Goal: Information Seeking & Learning: Learn about a topic

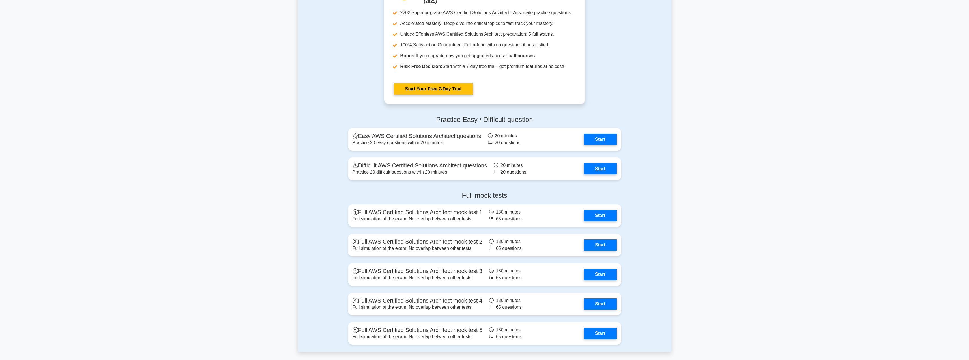
scroll to position [1132, 0]
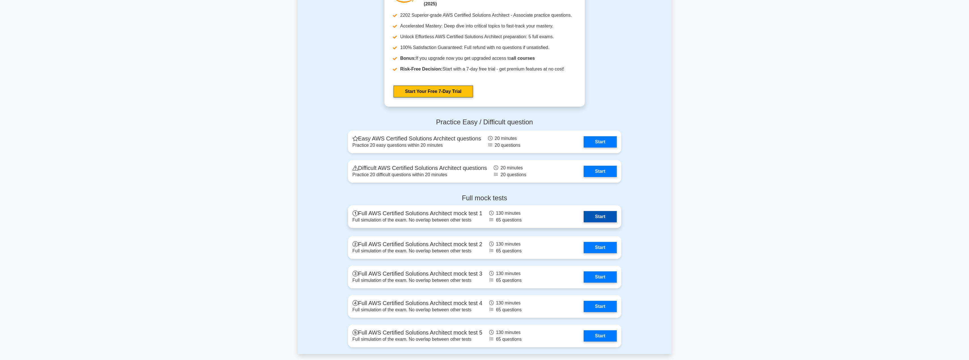
click at [584, 214] on link "Start" at bounding box center [600, 216] width 33 height 11
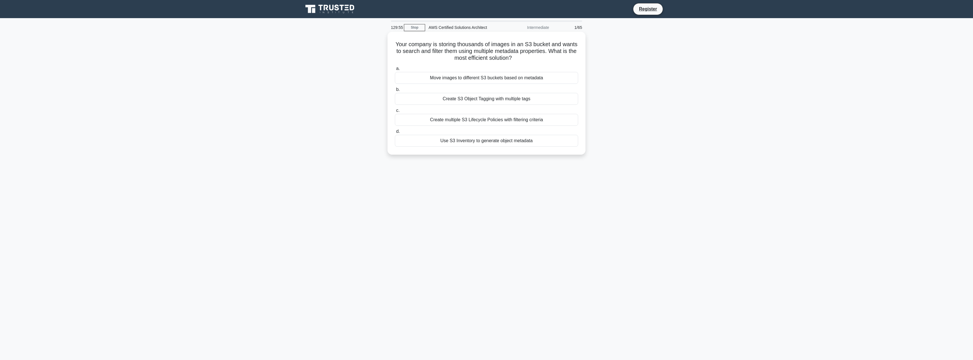
click at [467, 136] on div "Use S3 Inventory to generate object metadata" at bounding box center [486, 141] width 183 height 12
click at [395, 133] on input "d. Use S3 Inventory to generate object metadata" at bounding box center [395, 132] width 0 height 4
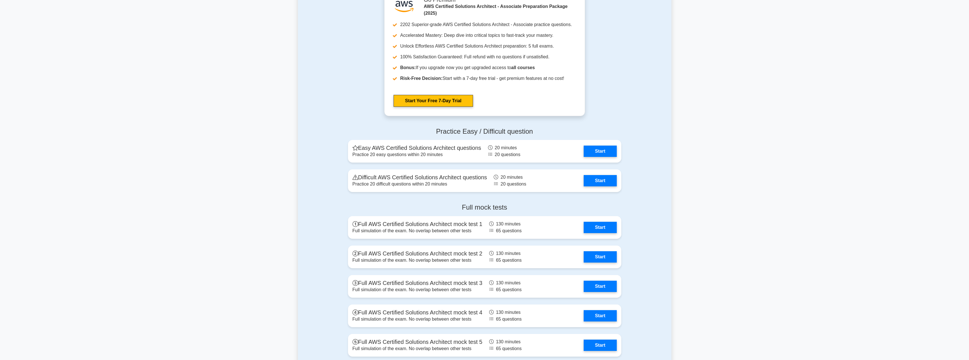
scroll to position [1132, 0]
